Goal: Communication & Community: Ask a question

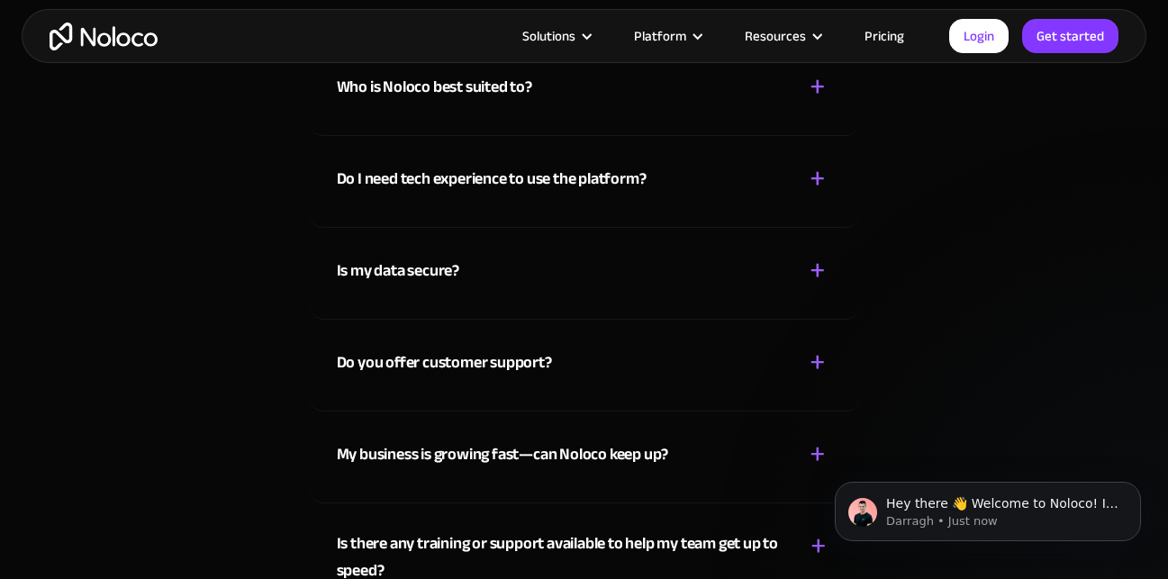
scroll to position [9274, 0]
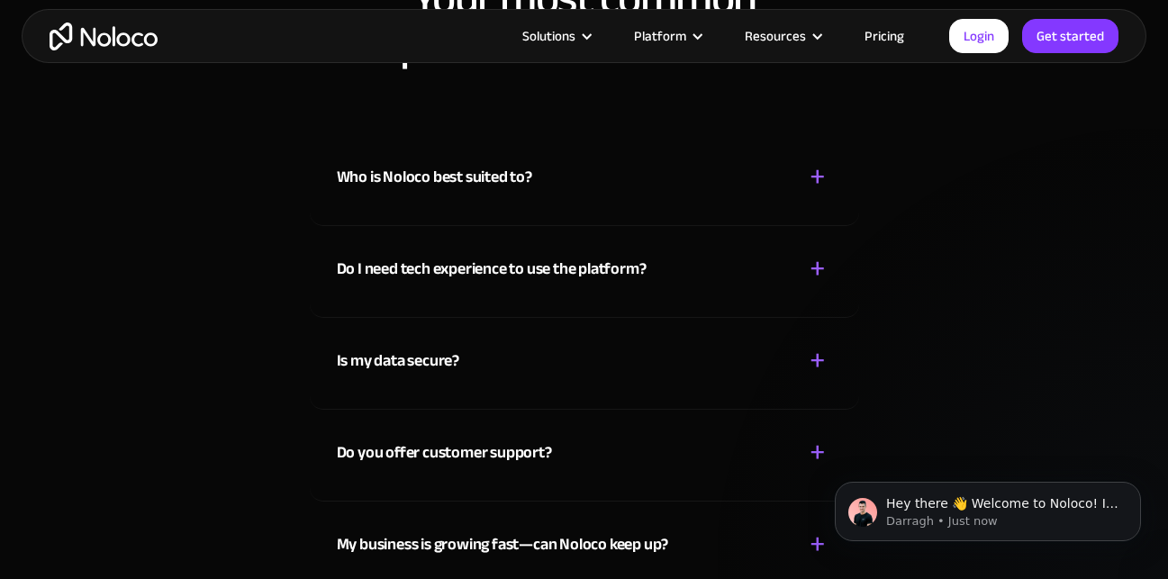
click at [817, 176] on div "+" at bounding box center [817, 177] width 16 height 32
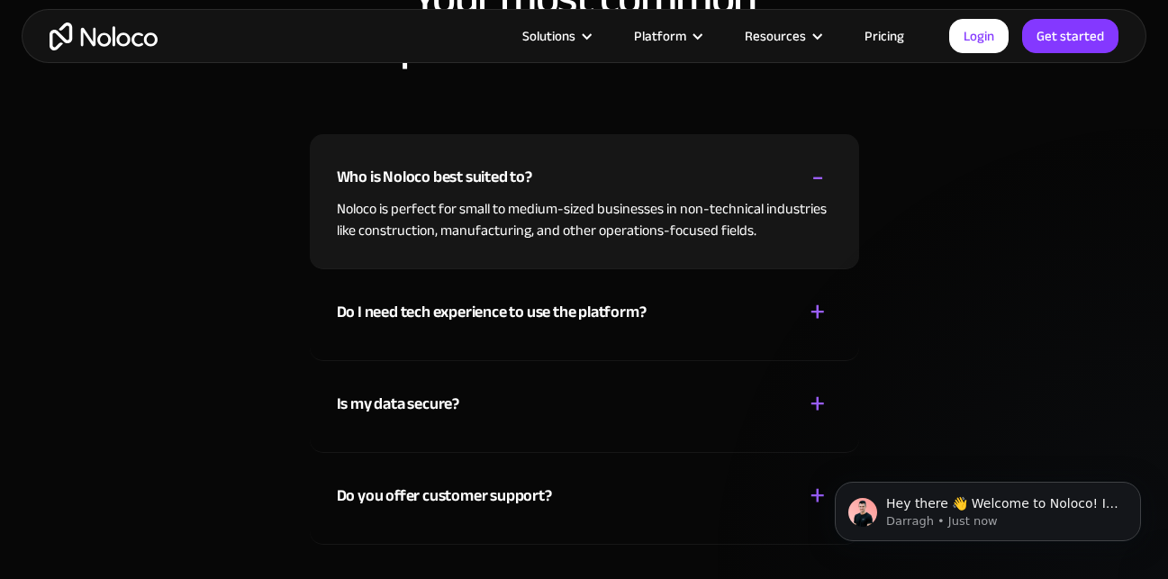
click at [812, 320] on div "+" at bounding box center [817, 312] width 16 height 32
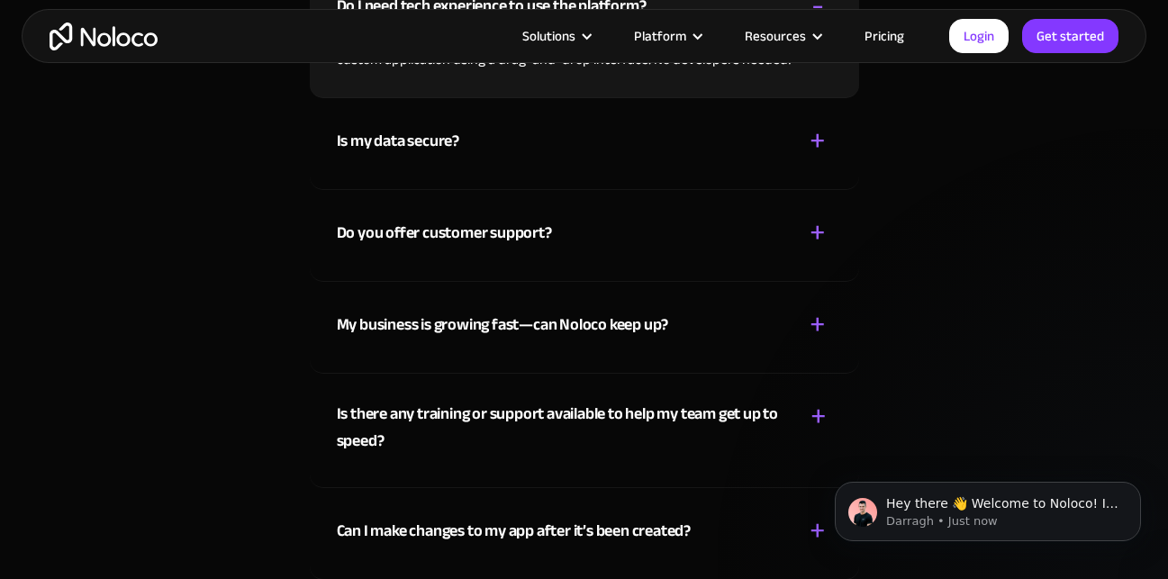
scroll to position [9544, 0]
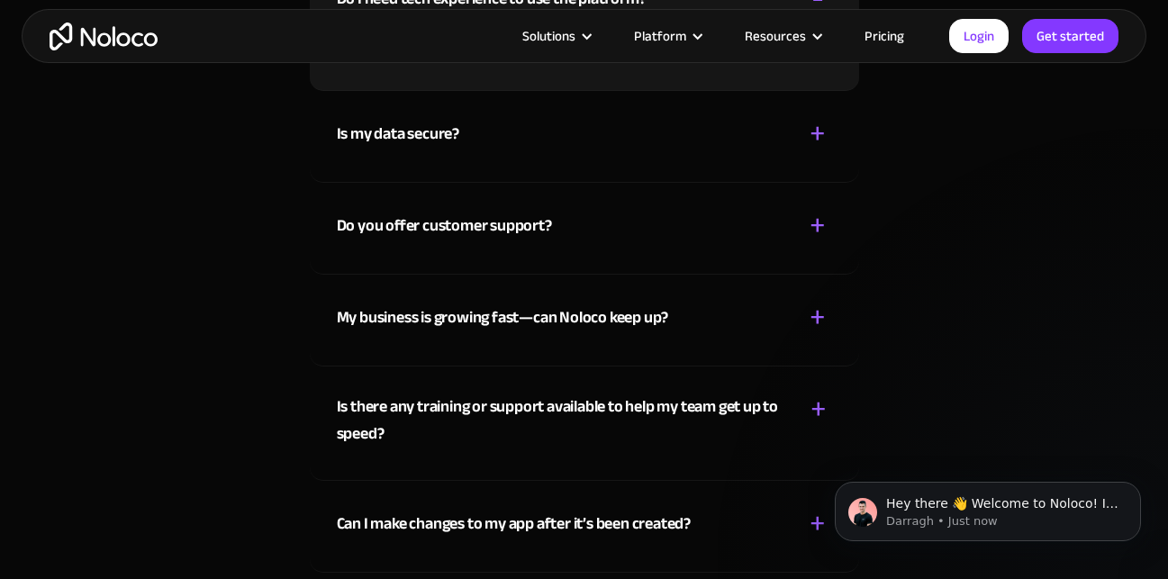
click at [828, 330] on div "+ -" at bounding box center [817, 318] width 29 height 32
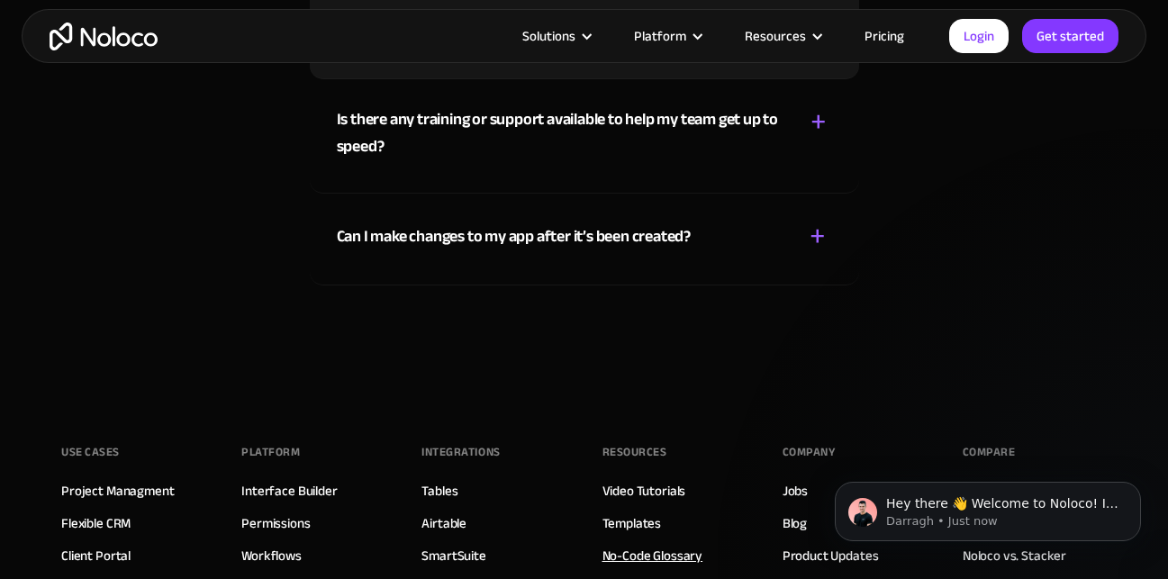
scroll to position [9724, 0]
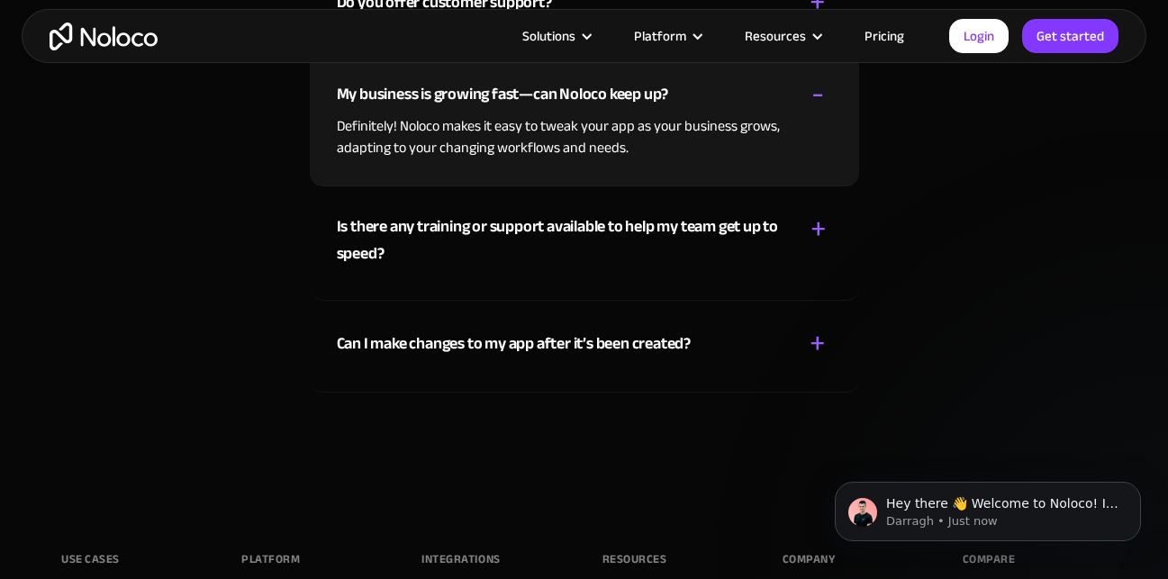
click at [818, 219] on div "+" at bounding box center [818, 229] width 16 height 32
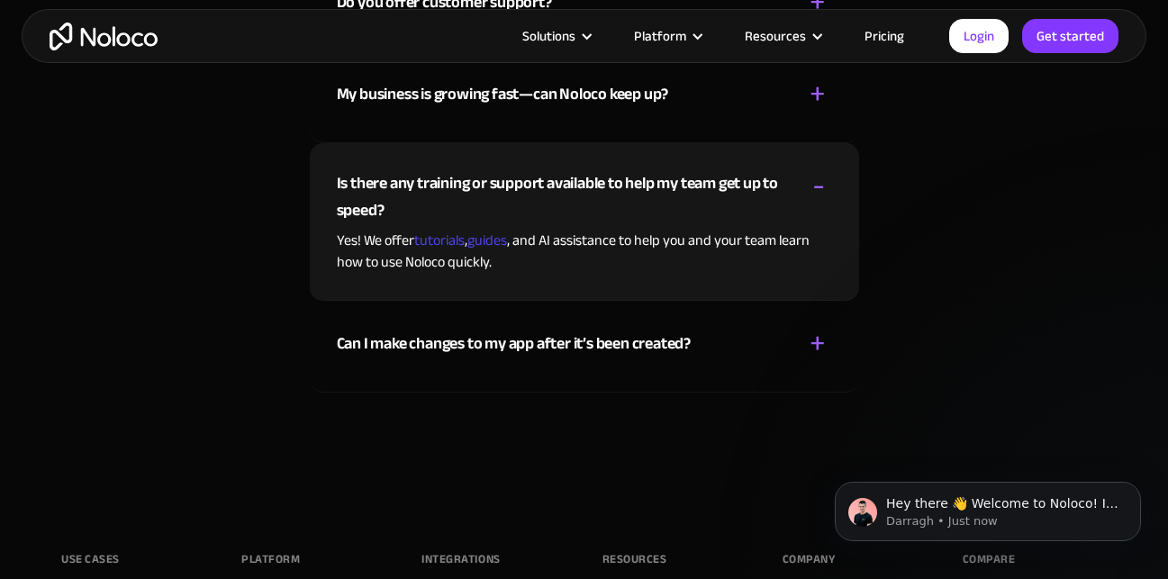
click at [816, 339] on div "+" at bounding box center [817, 344] width 16 height 32
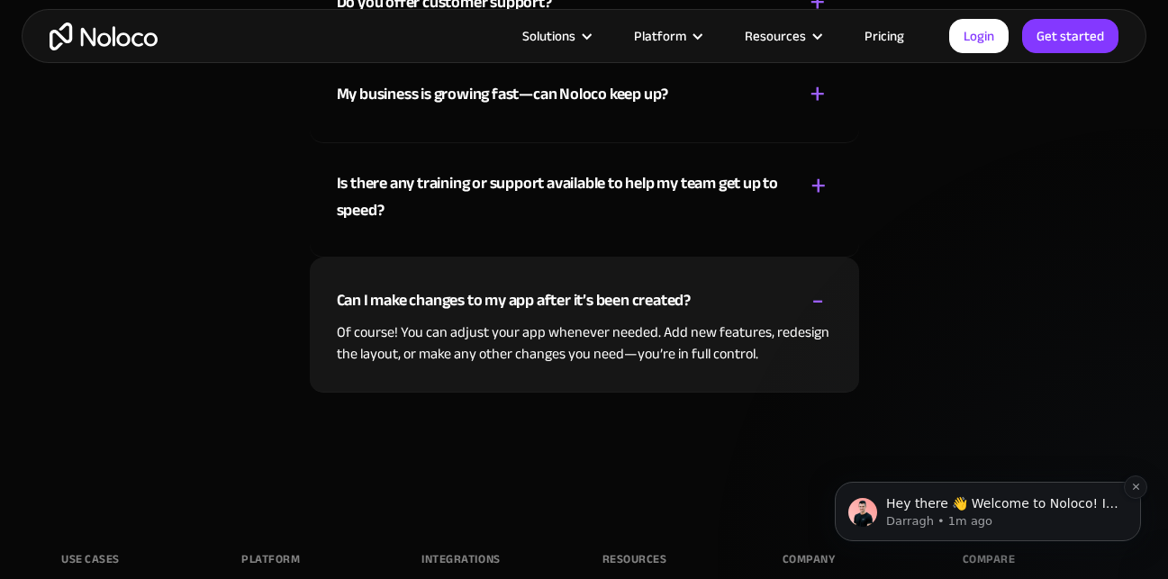
click at [1000, 526] on p "Darragh • 1m ago" at bounding box center [1002, 521] width 232 height 16
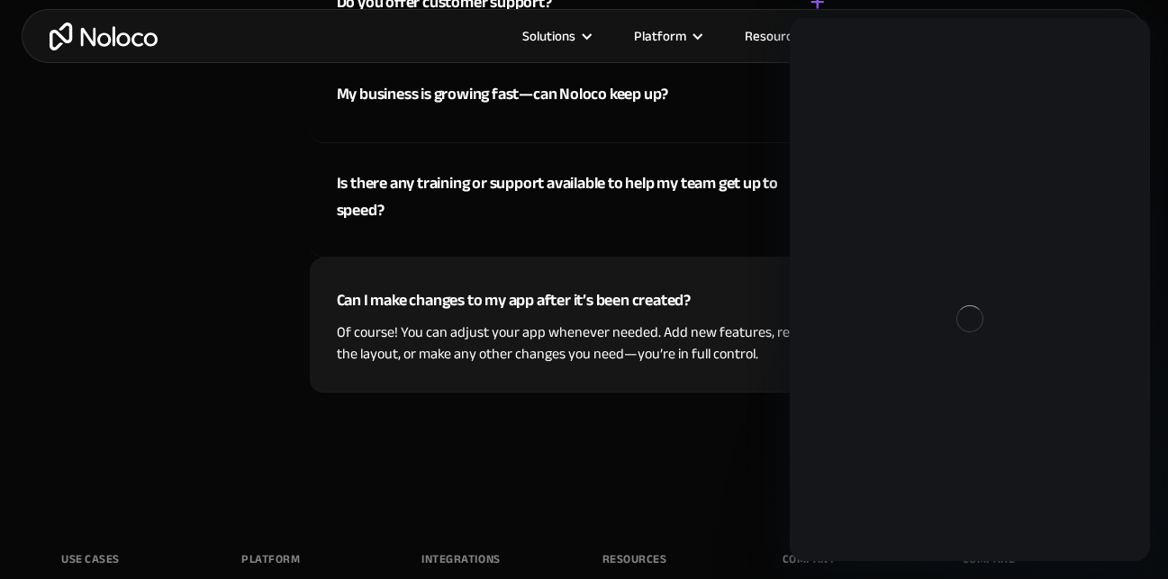
scroll to position [0, 0]
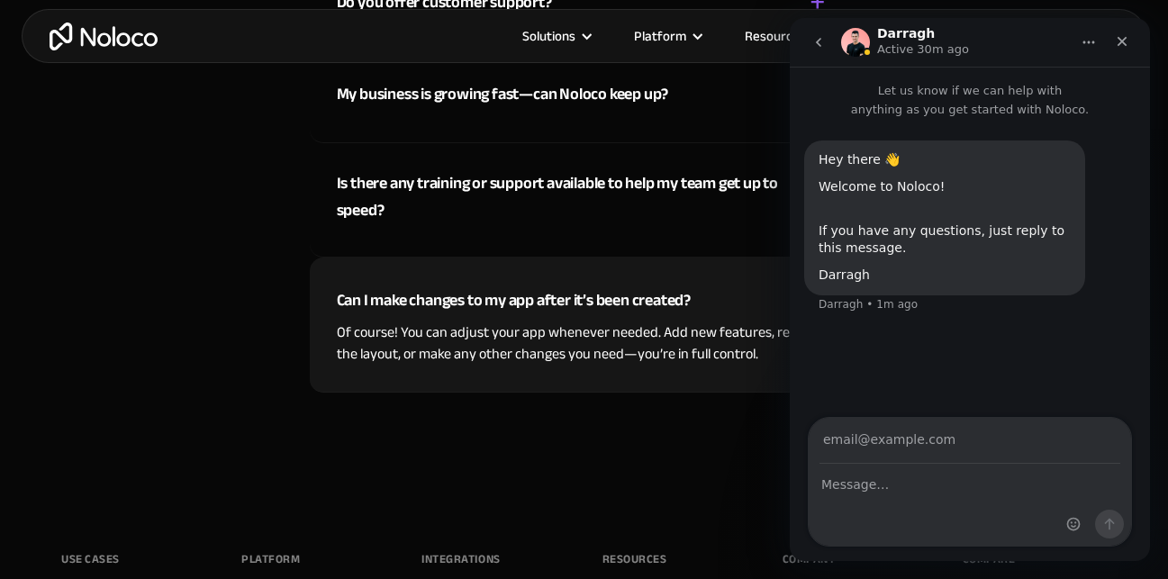
click at [827, 50] on button "go back" at bounding box center [818, 42] width 34 height 34
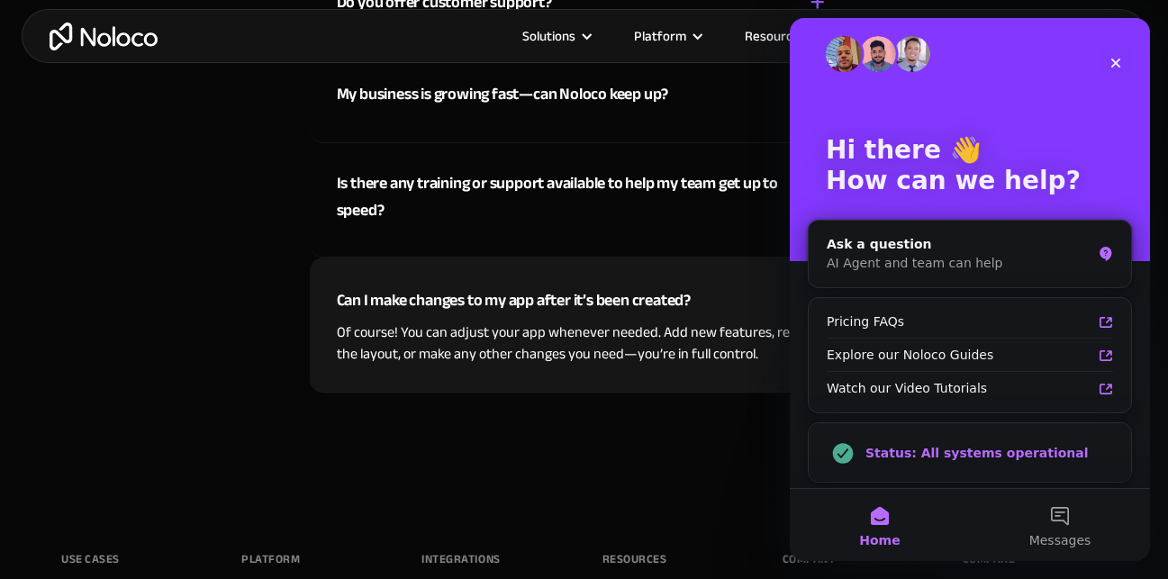
scroll to position [14, 0]
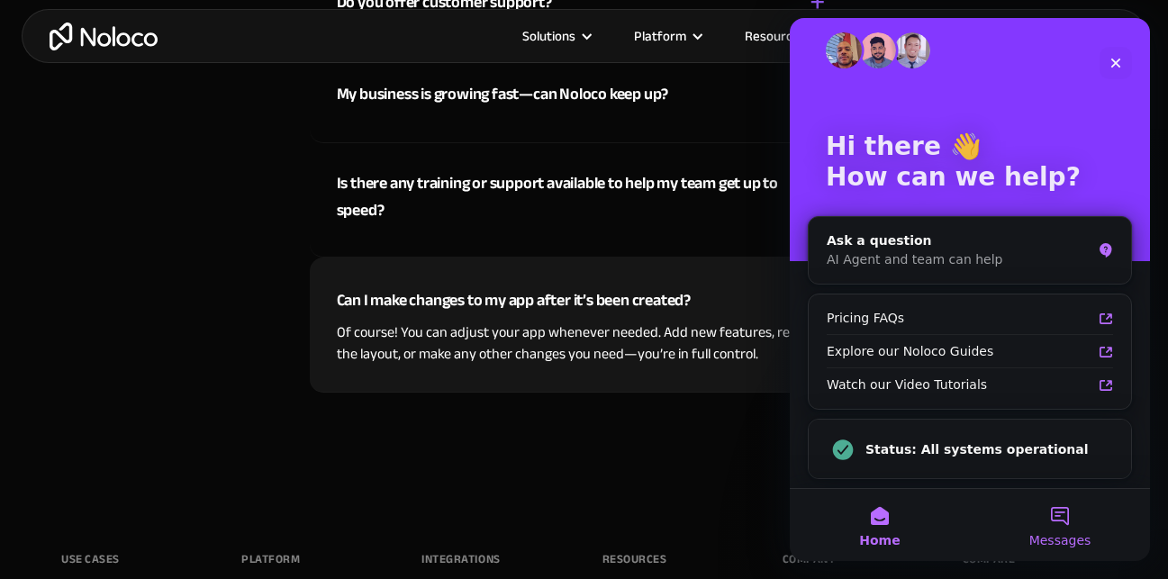
click at [1050, 528] on button "Messages" at bounding box center [1060, 525] width 180 height 72
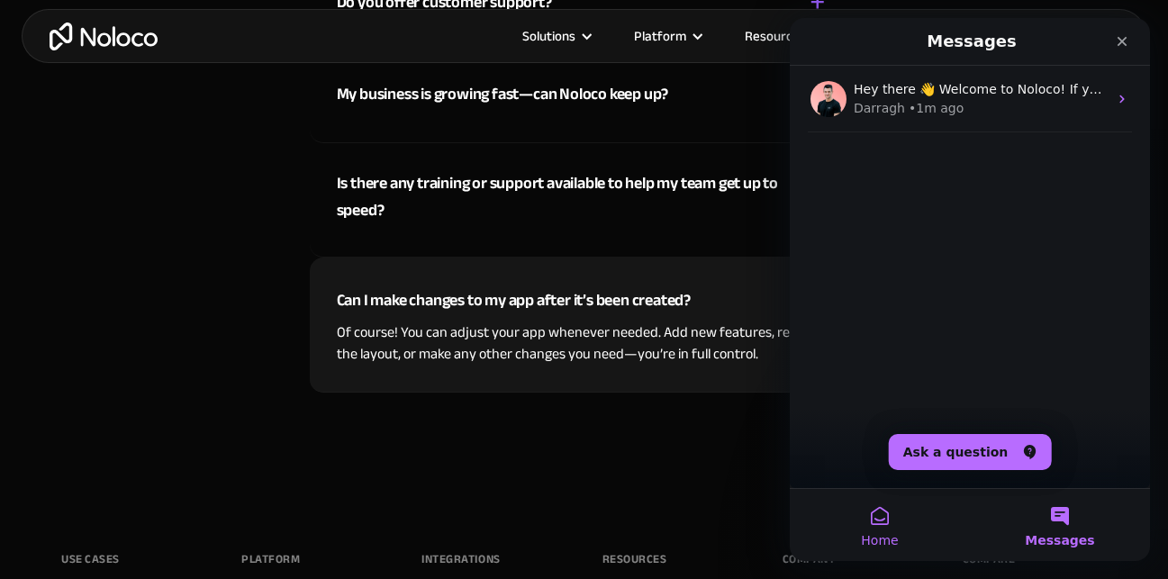
click at [881, 528] on button "Home" at bounding box center [880, 525] width 180 height 72
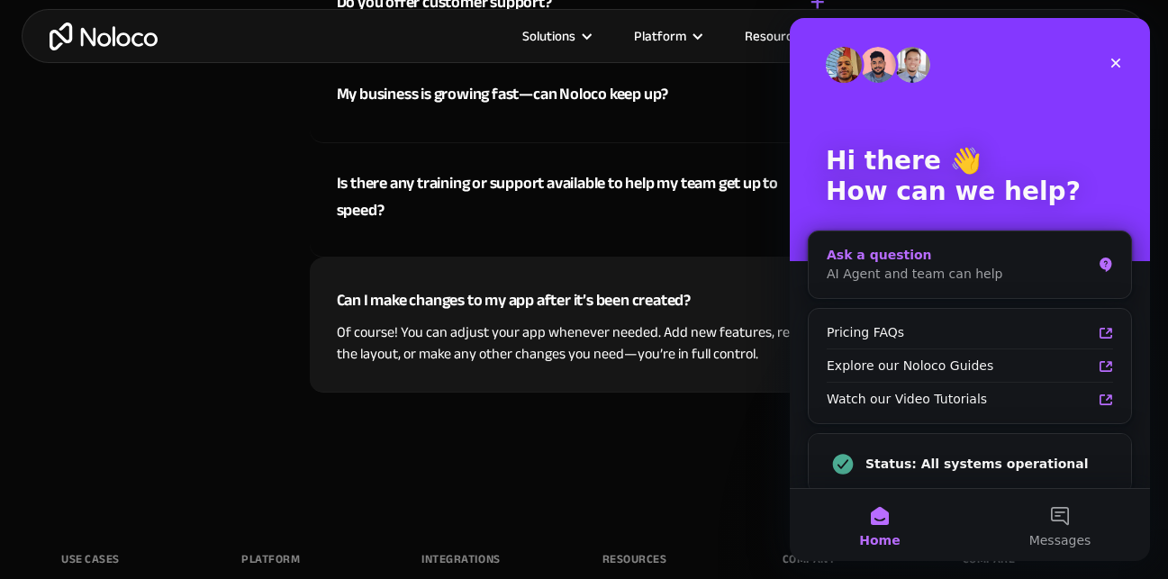
click at [897, 263] on div "Ask a question" at bounding box center [959, 255] width 265 height 19
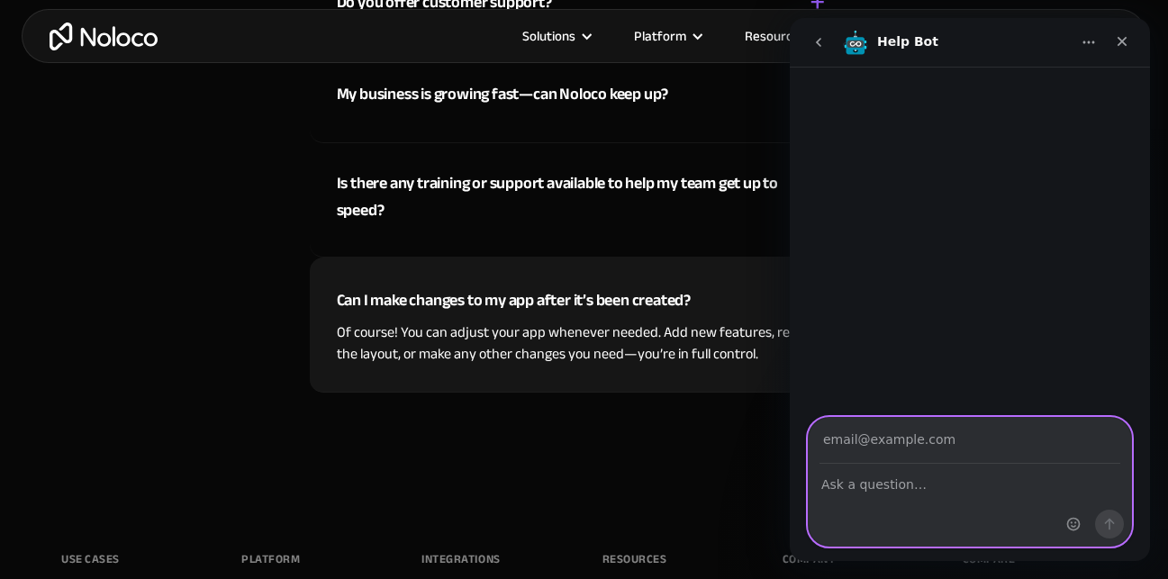
click at [861, 478] on textarea "Ask a question…" at bounding box center [970, 480] width 322 height 31
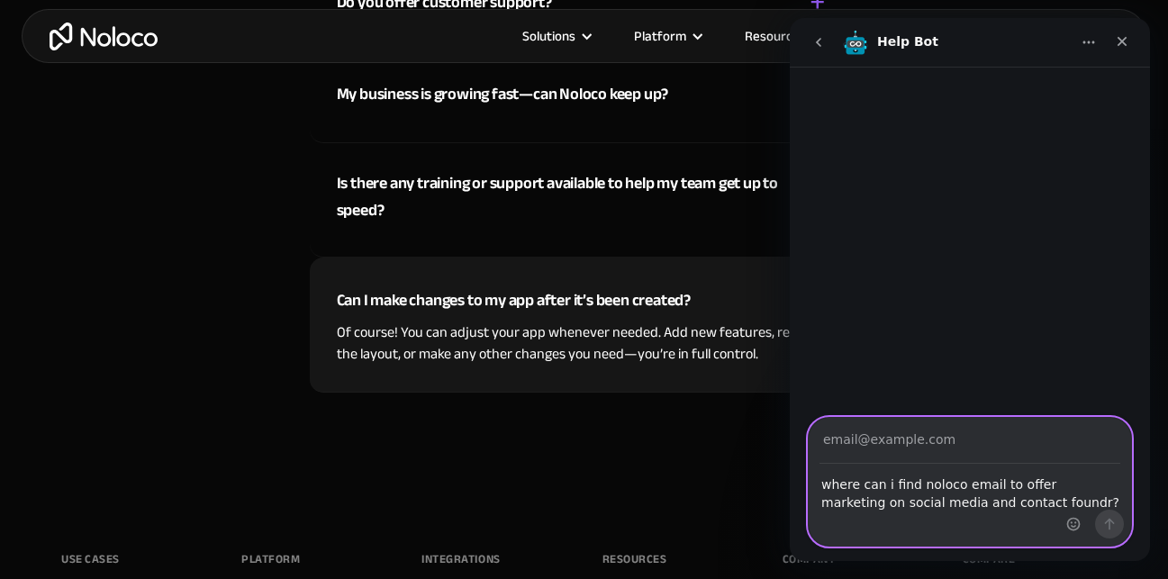
type textarea "where can i find noloco email to offer marketing on social media and contact fo…"
click at [923, 447] on input "Your email" at bounding box center [969, 441] width 301 height 46
type input "[EMAIL_ADDRESS][DOMAIN_NAME]"
click at [1115, 529] on icon "Send a message…" at bounding box center [1109, 524] width 14 height 14
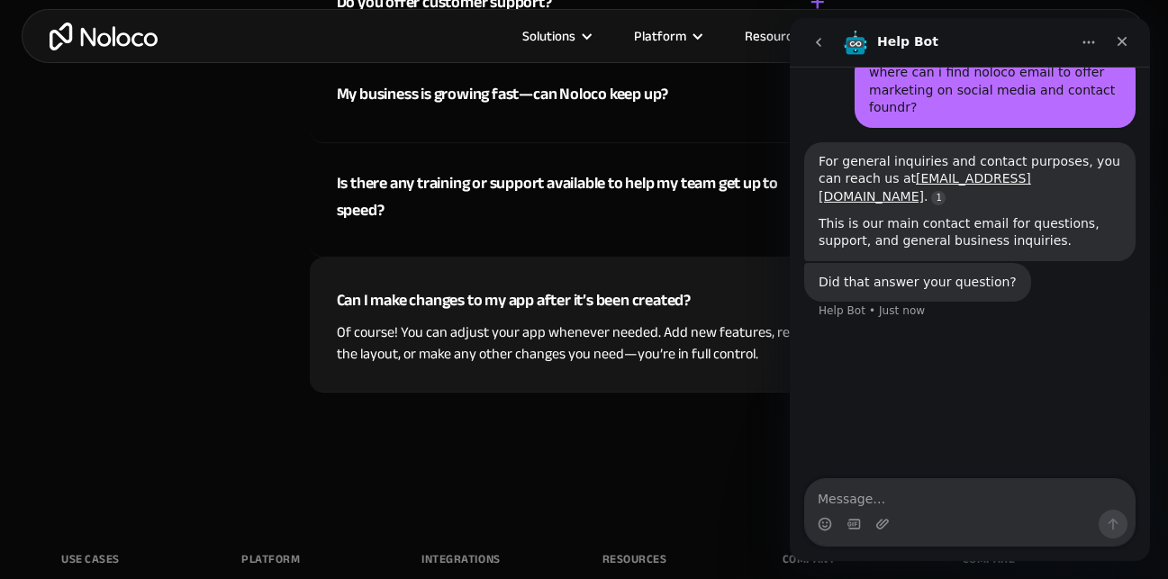
scroll to position [59, 0]
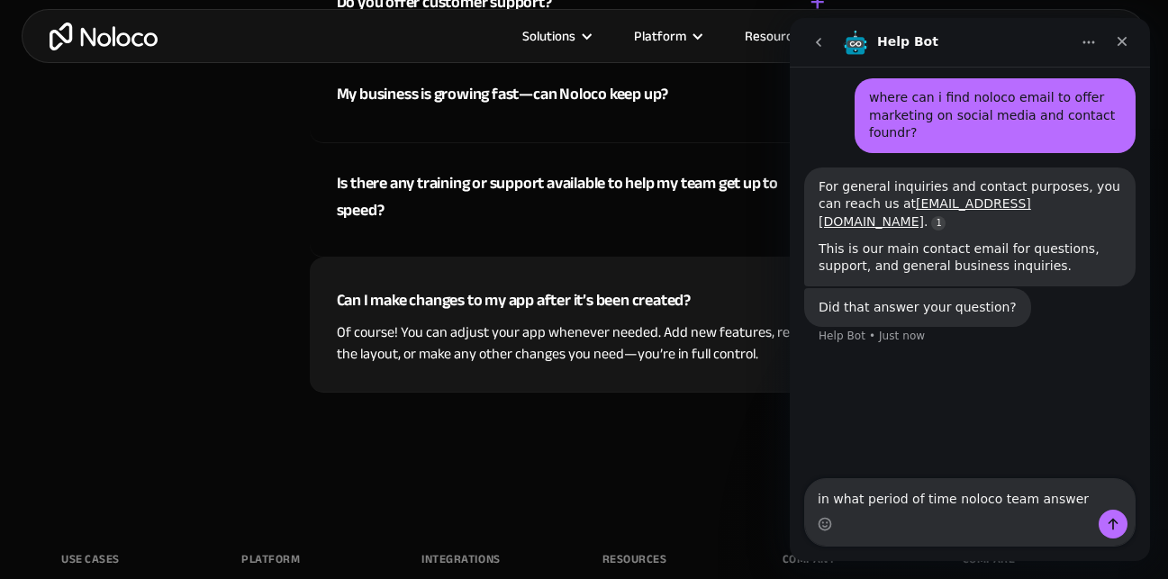
type textarea "in what period of time noloco team answers"
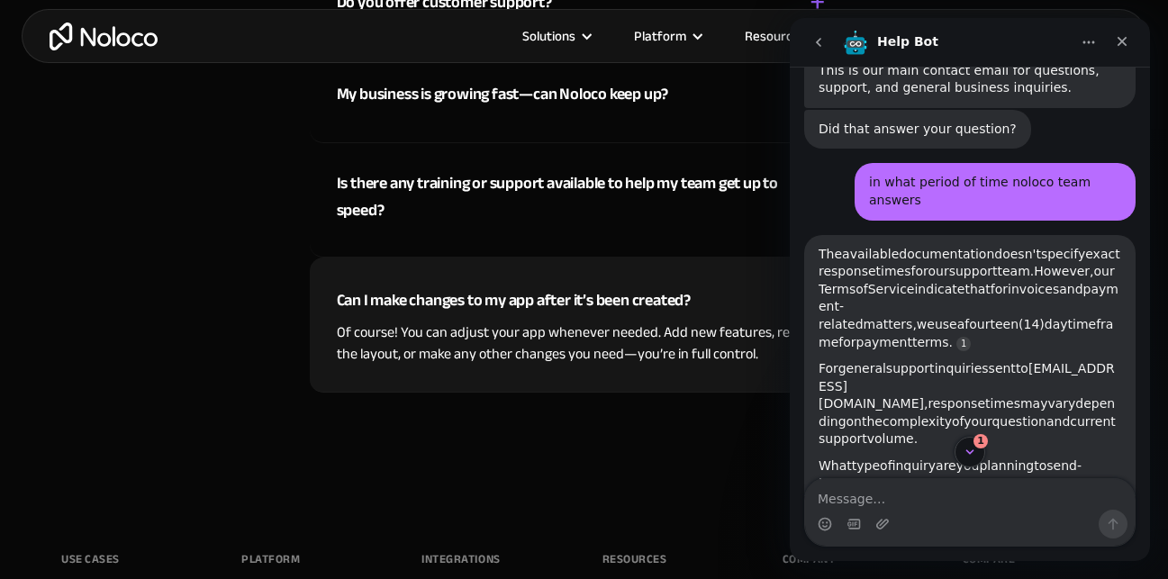
scroll to position [324, 0]
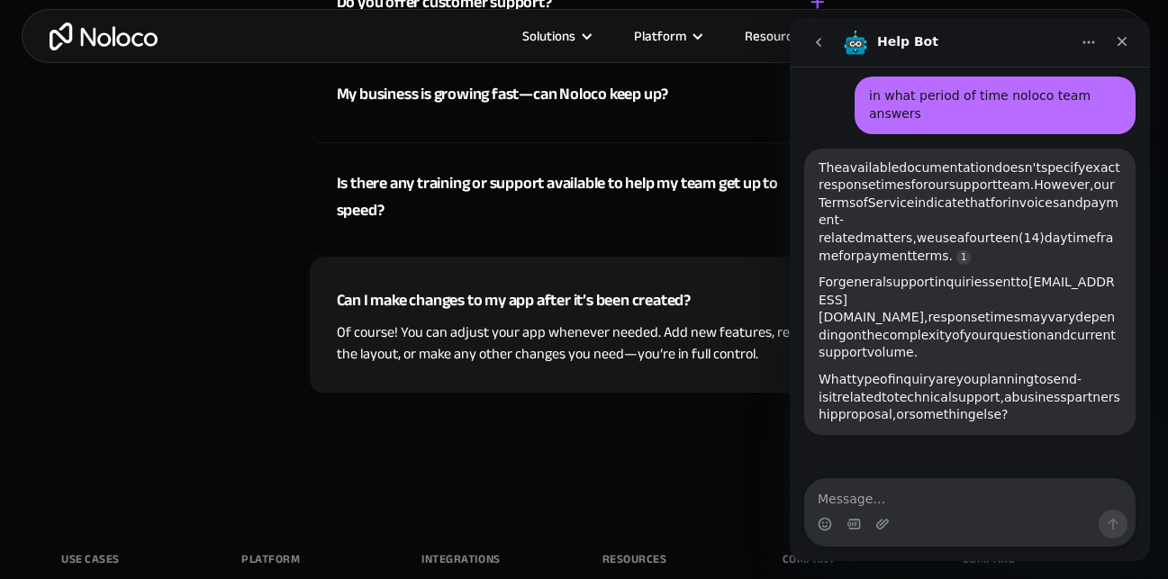
click at [920, 493] on textarea "Message…" at bounding box center [970, 494] width 330 height 31
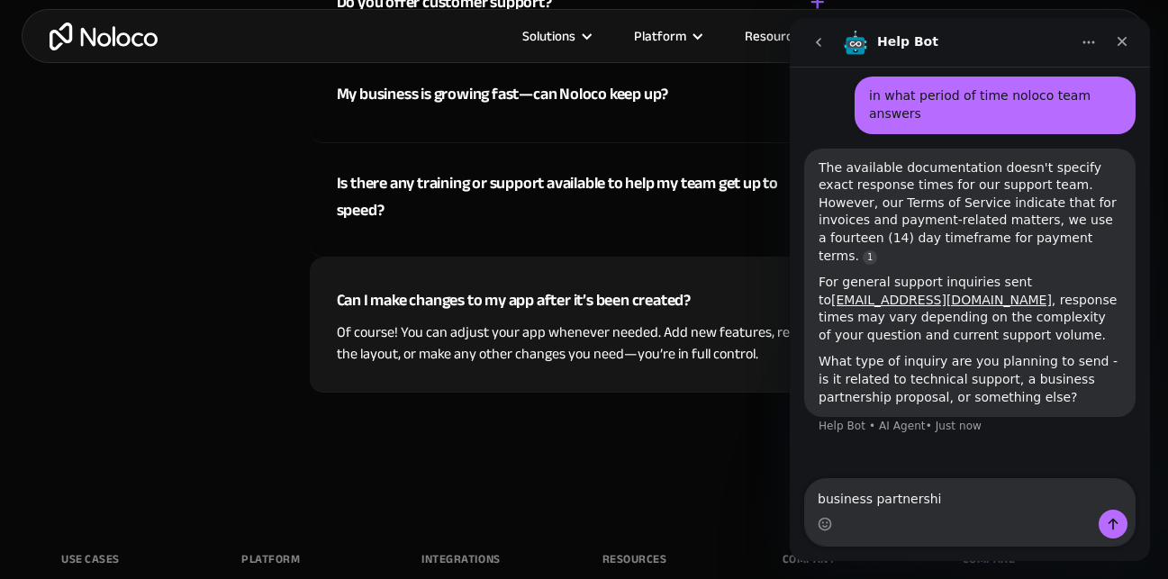
type textarea "business partnership"
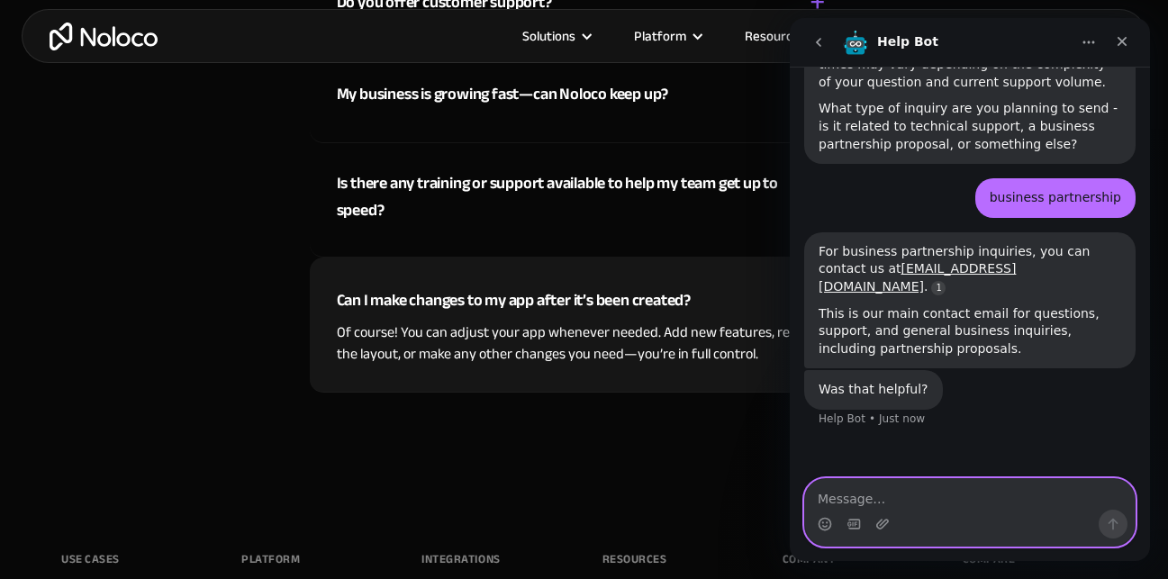
scroll to position [553, 0]
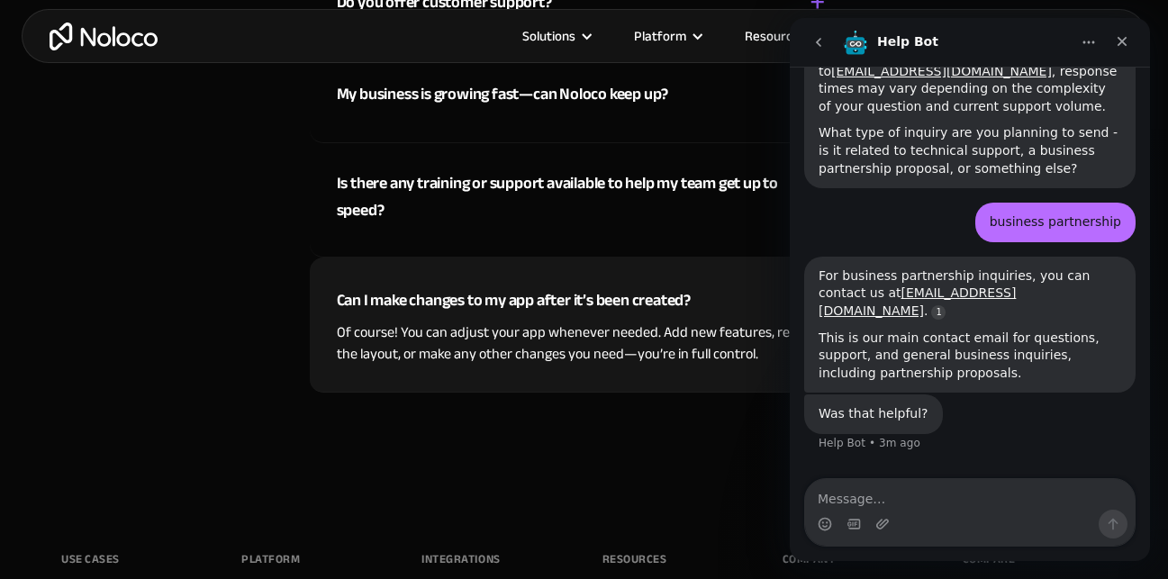
click at [166, 325] on div "Who is Noloco best suited to? + - Noloco is perfect for small to medium-sized b…" at bounding box center [584, 56] width 1153 height 781
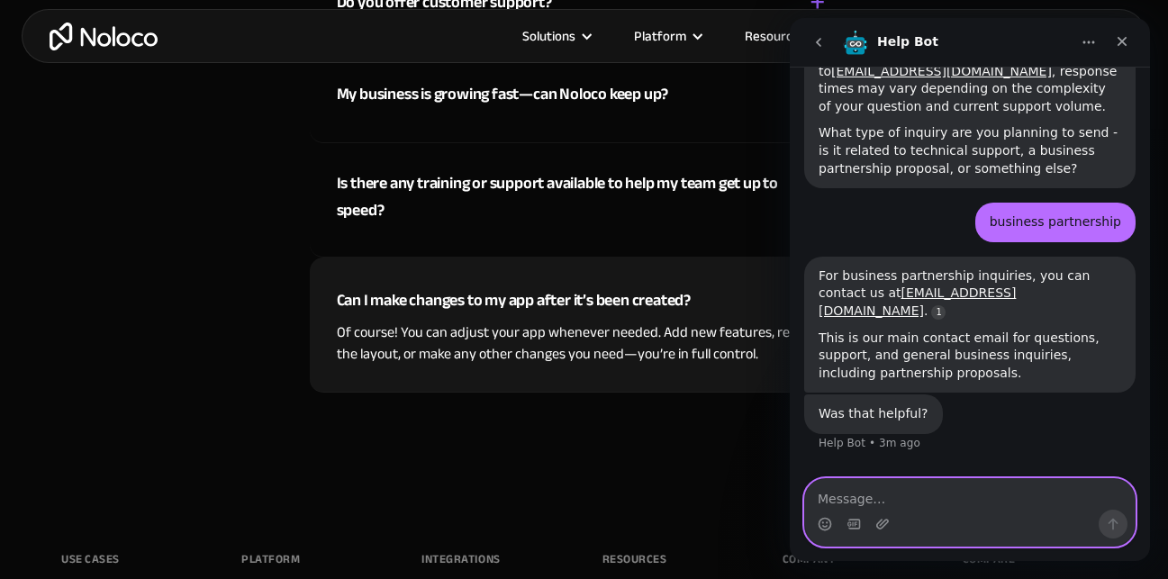
click at [960, 504] on textarea "Message…" at bounding box center [970, 494] width 330 height 31
type textarea "what does noloco exactly do"
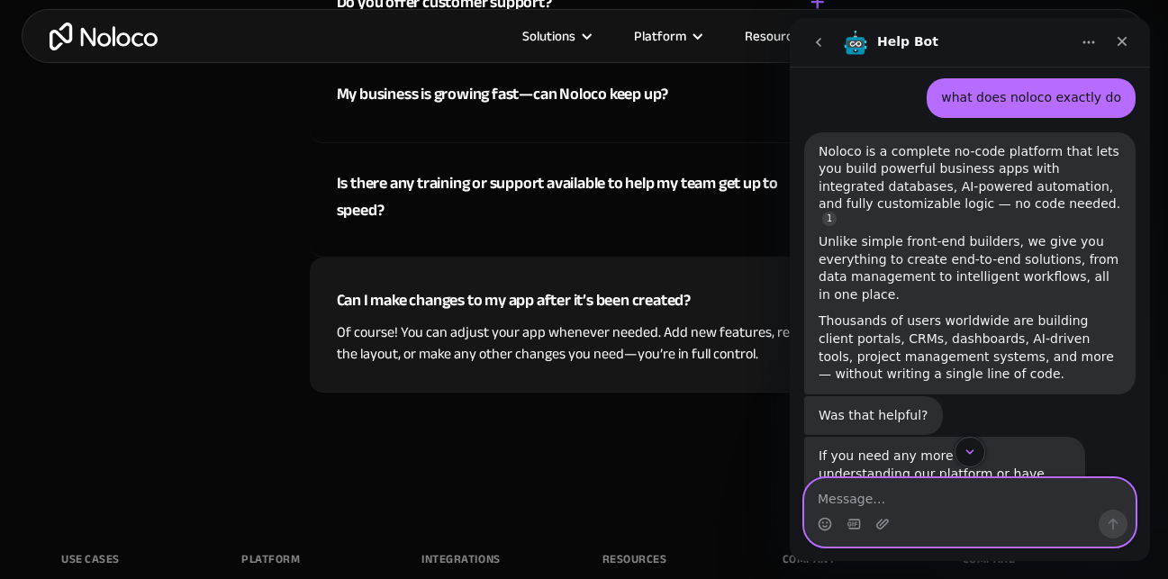
scroll to position [950, 0]
